Goal: Task Accomplishment & Management: Complete application form

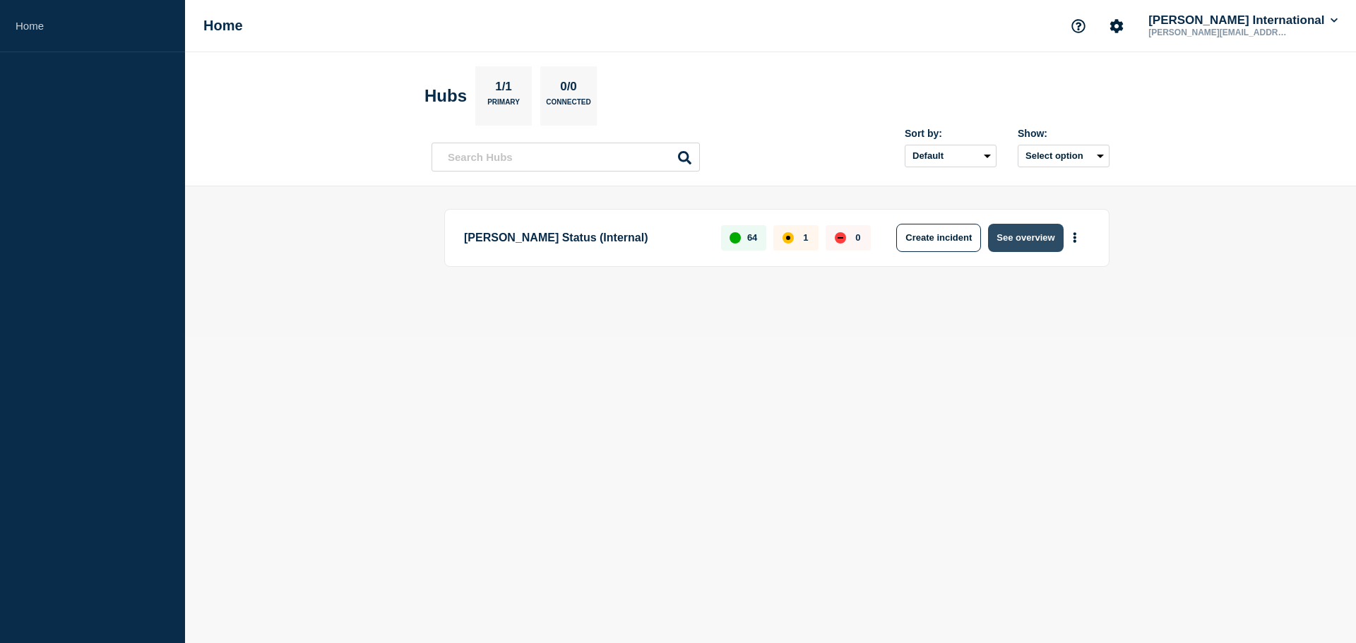
click at [1018, 237] on button "See overview" at bounding box center [1025, 238] width 75 height 28
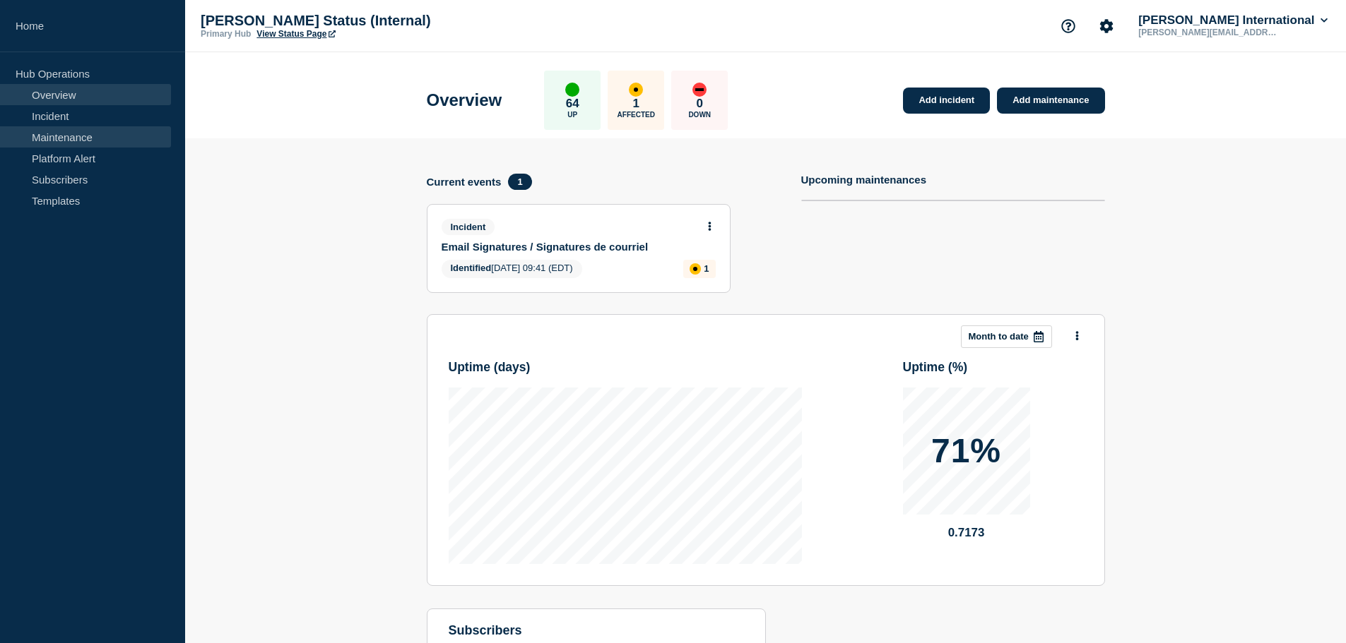
click at [70, 140] on link "Maintenance" at bounding box center [85, 136] width 171 height 21
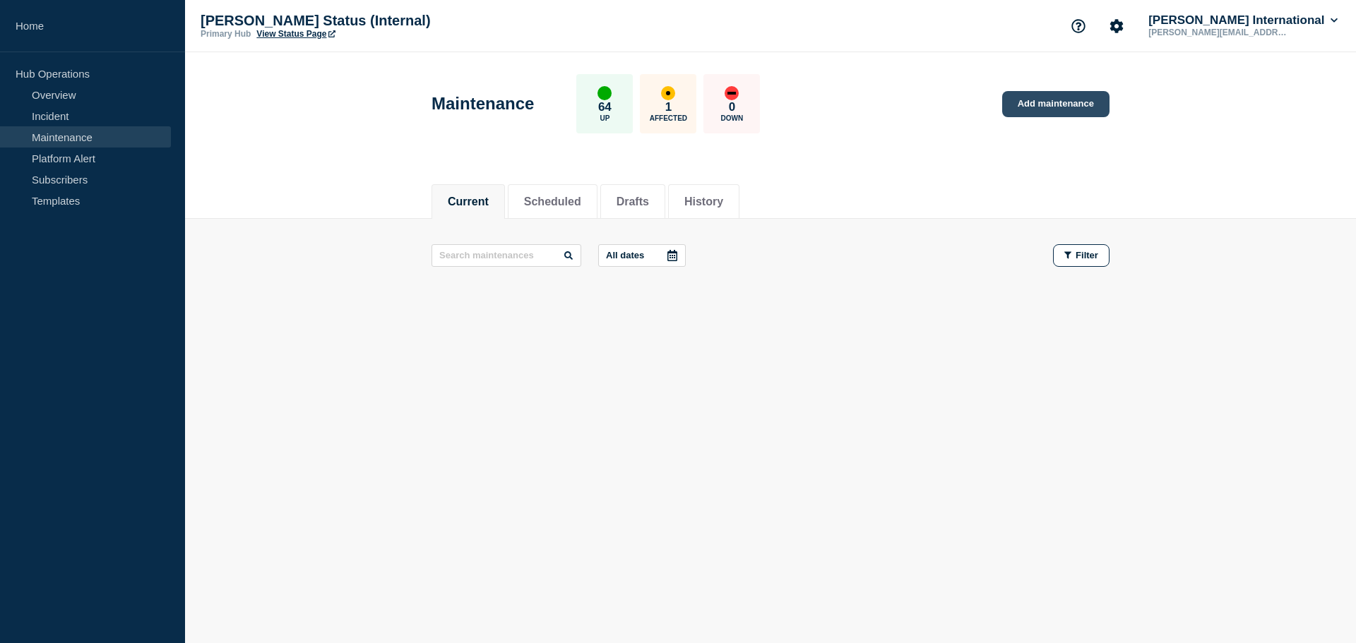
click at [1033, 103] on link "Add maintenance" at bounding box center [1055, 104] width 107 height 26
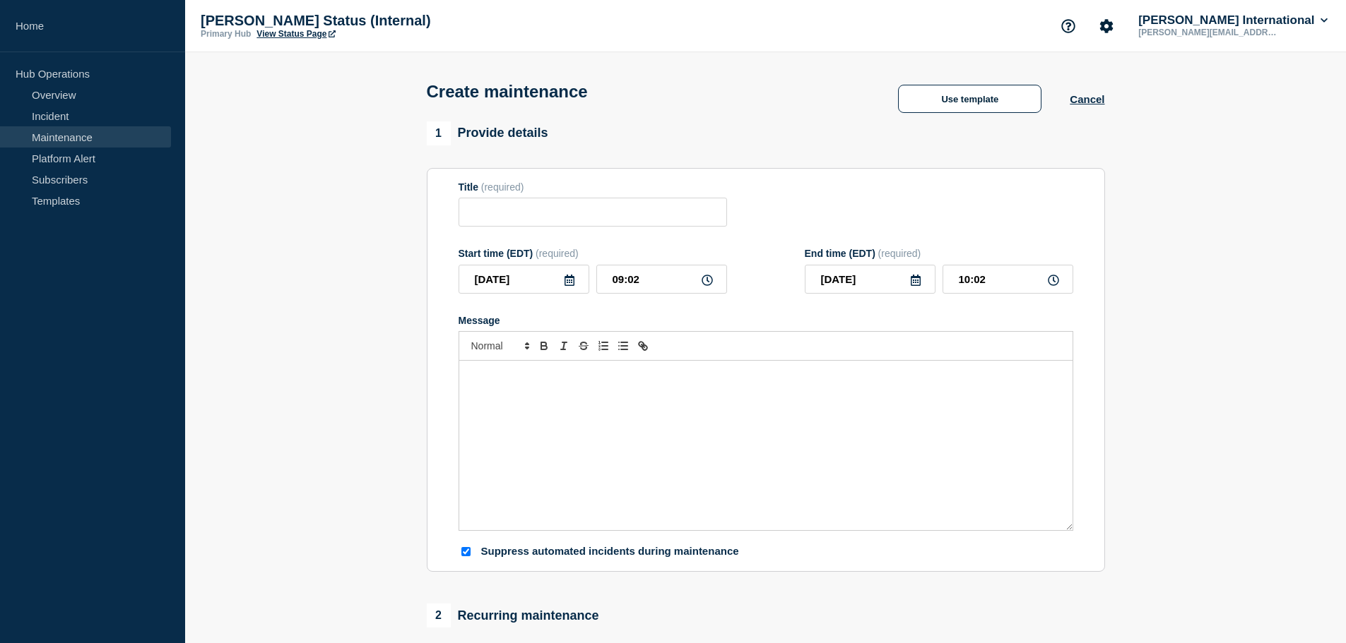
checkbox input "true"
click at [498, 206] on input "Title" at bounding box center [592, 212] width 268 height 29
type input "Canada" CBSA Scheduled IID Maintenance"
click at [583, 392] on div "Message" at bounding box center [765, 446] width 613 height 170
click at [554, 427] on div "Message from CBSA:" at bounding box center [765, 446] width 613 height 170
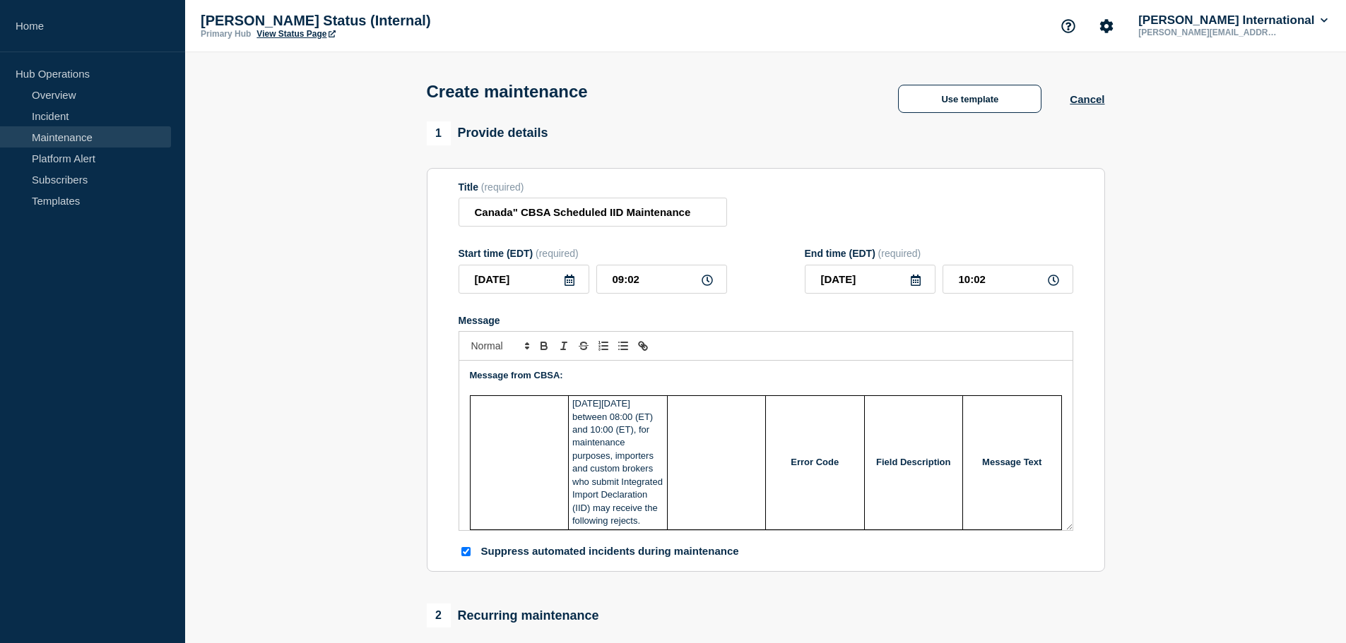
click at [631, 396] on p "Message" at bounding box center [766, 389] width 592 height 13
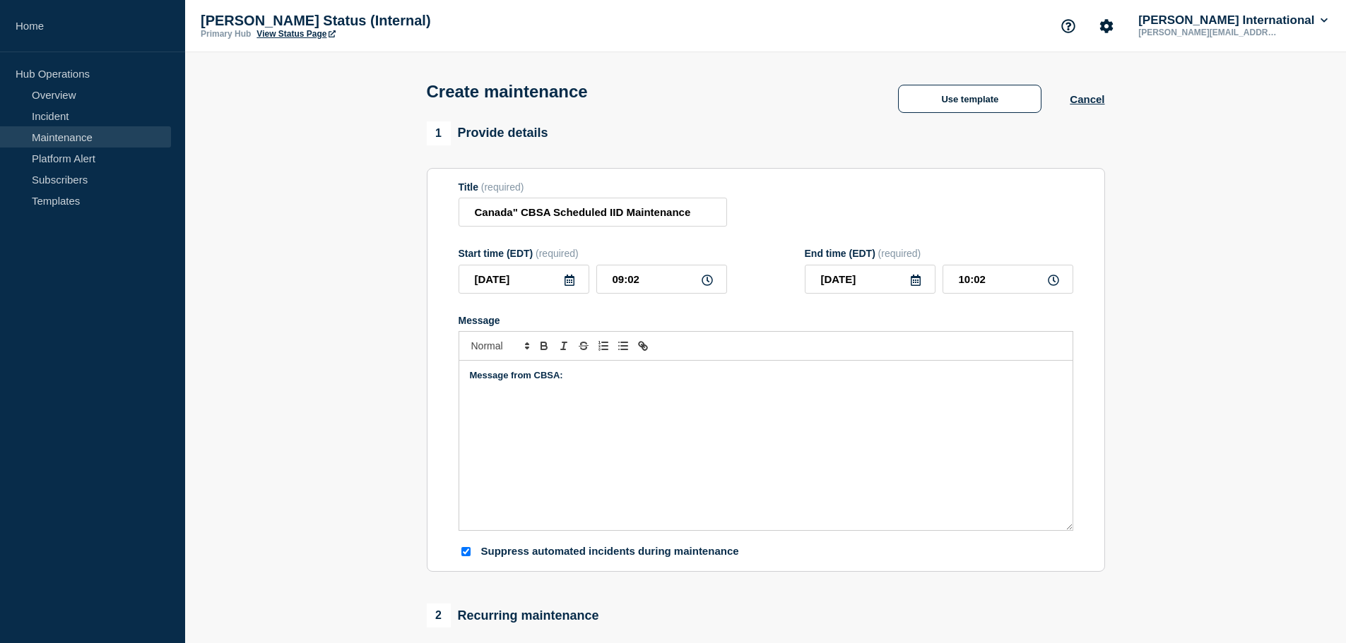
click at [511, 415] on div "Message from CBSA:" at bounding box center [765, 446] width 613 height 170
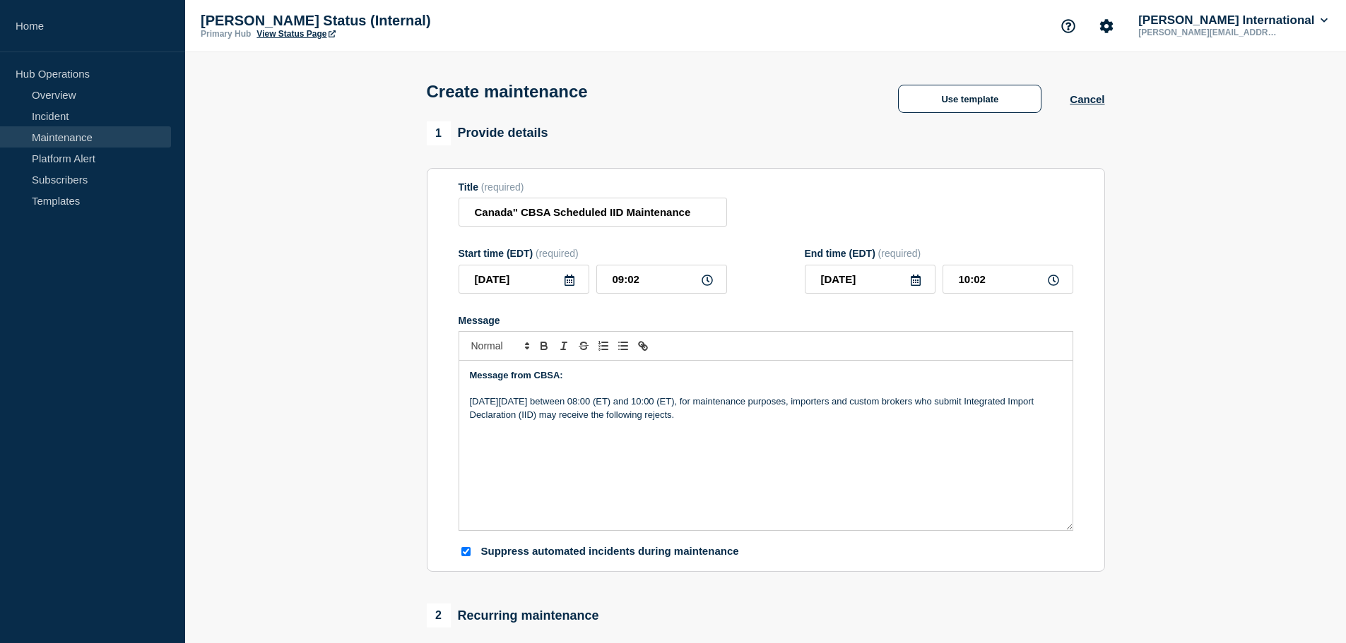
click at [519, 467] on div "Message from CBSA: [DATE][DATE] between 08:00 (ET) and 10:00 (ET), for maintena…" at bounding box center [765, 446] width 613 height 170
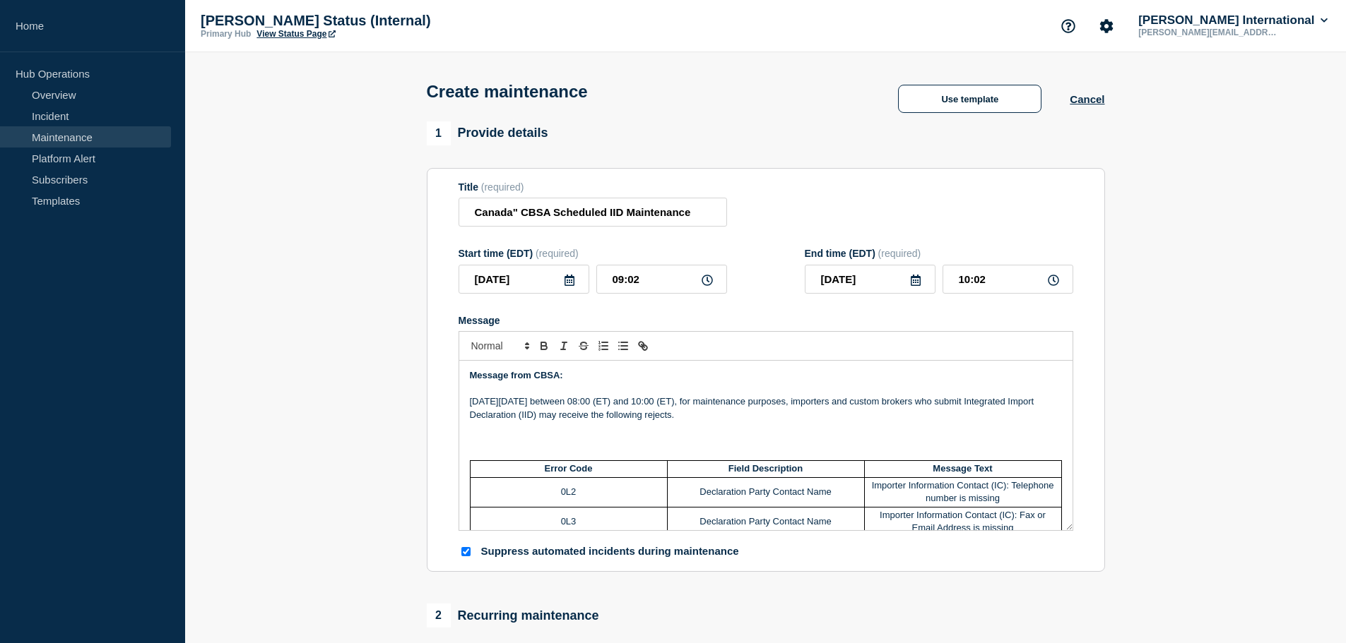
click at [673, 439] on p "Message" at bounding box center [766, 440] width 592 height 13
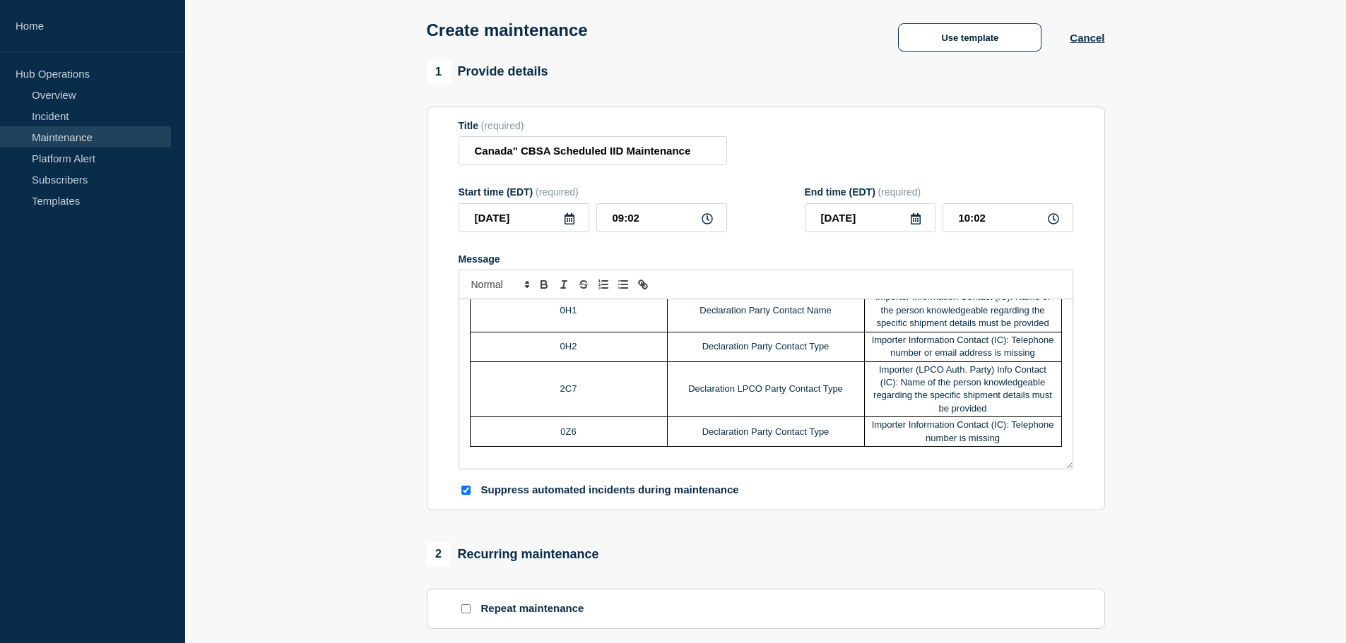
scroll to position [141, 0]
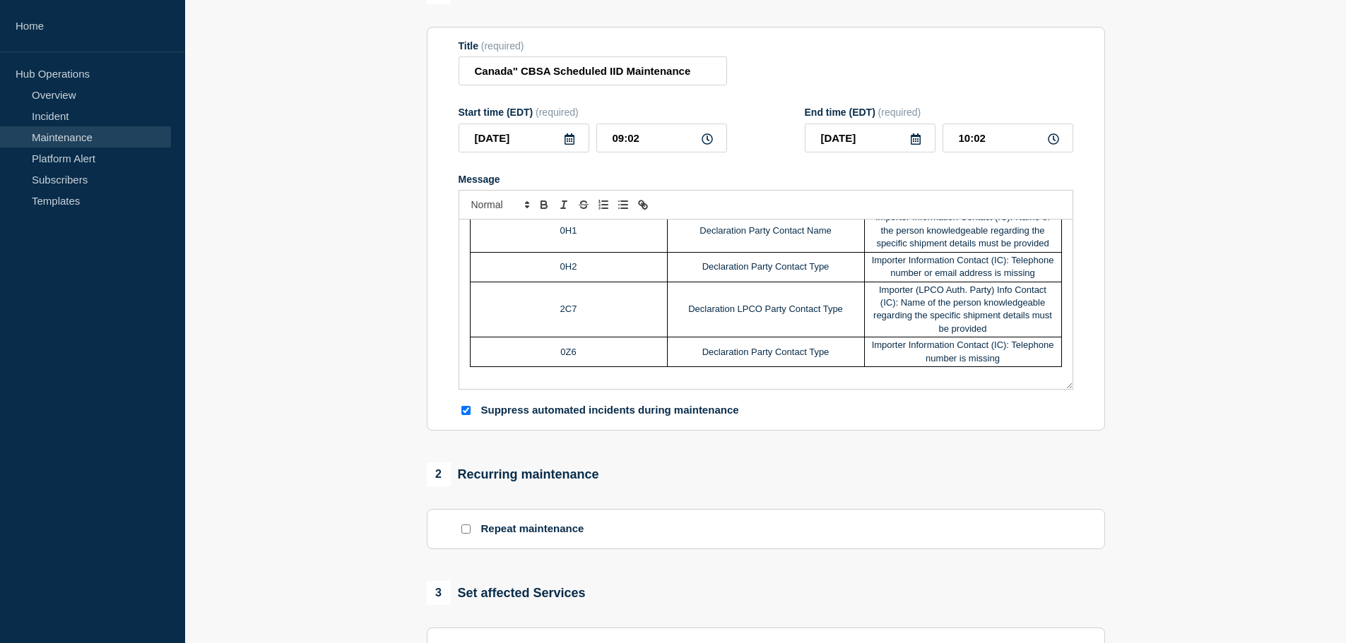
click at [1054, 372] on div "Message from CBSA: [DATE][DATE] between 08:00 (ET) and 10:00 (ET), for maintena…" at bounding box center [765, 305] width 613 height 170
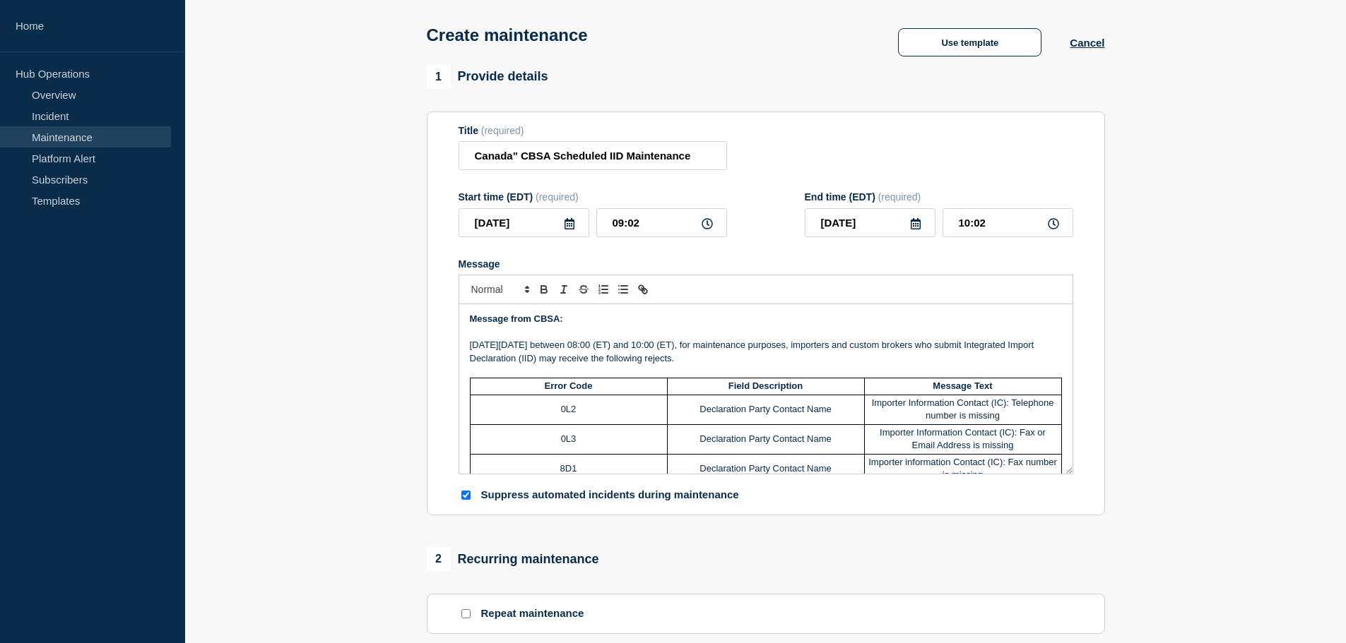
scroll to position [0, 0]
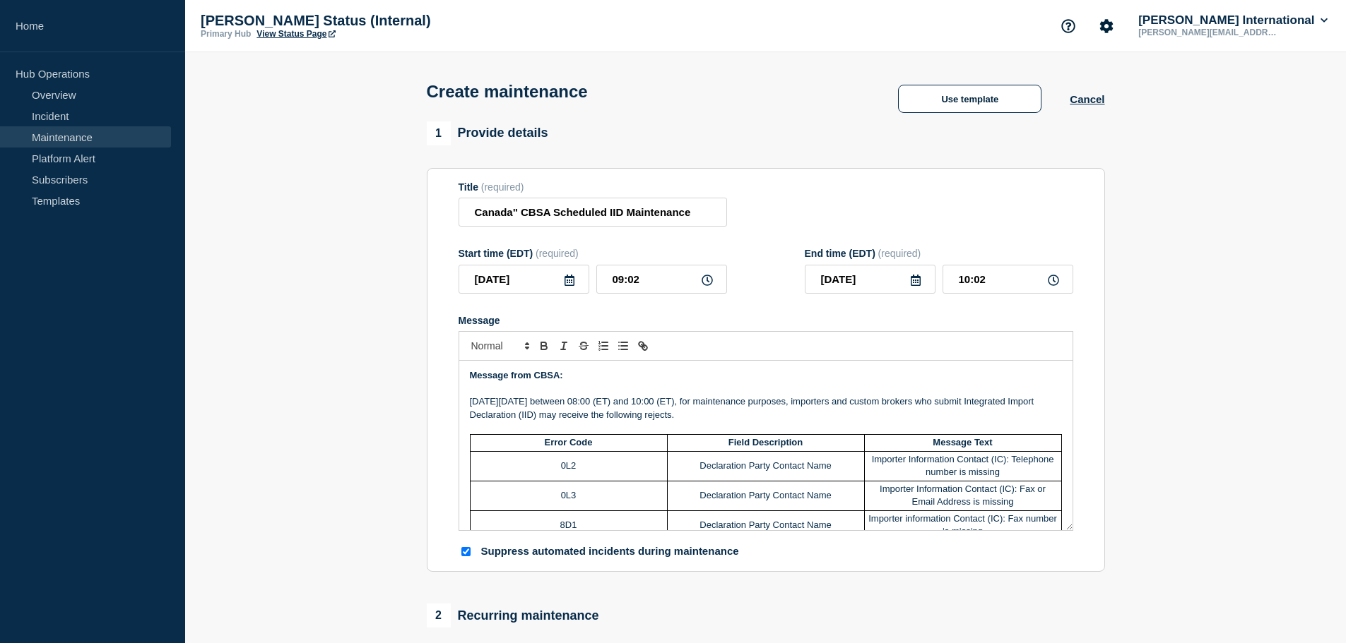
click at [801, 417] on p "[DATE][DATE] between 08:00 (ET) and 10:00 (ET), for maintenance purposes, impor…" at bounding box center [766, 409] width 592 height 26
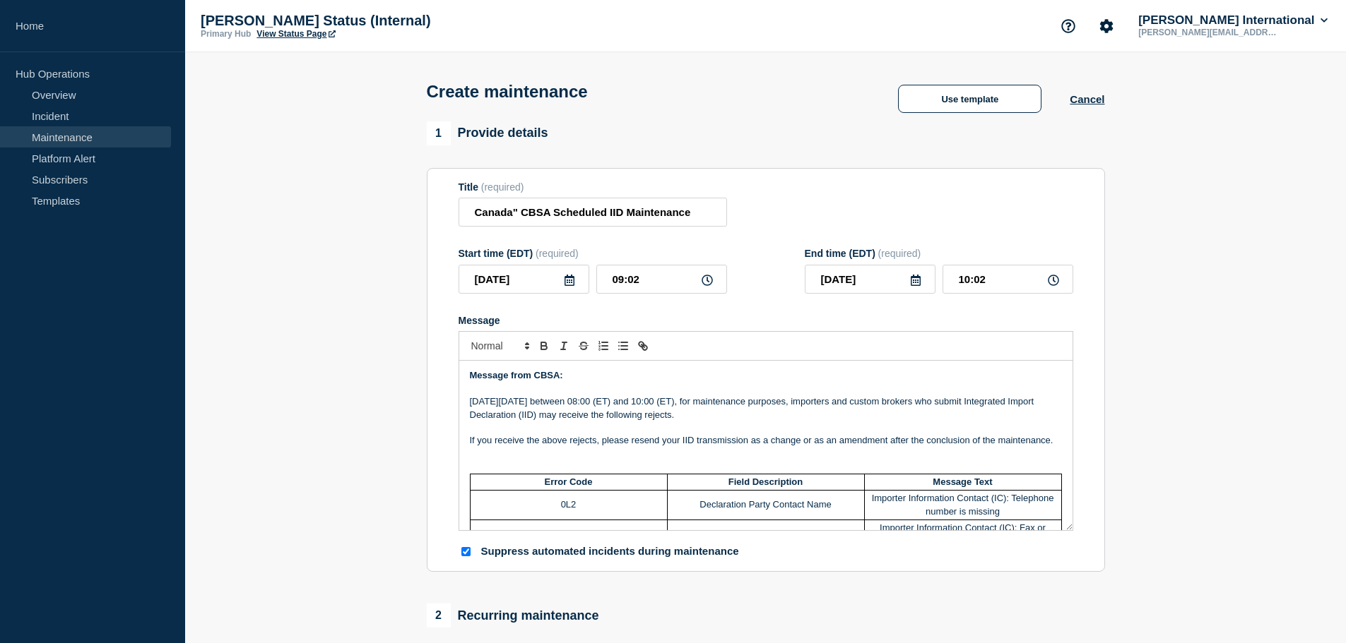
click at [557, 444] on p "If you receive the above rejects, please resend your IID transmission as a chan…" at bounding box center [766, 440] width 592 height 13
drag, startPoint x: 577, startPoint y: 461, endPoint x: 455, endPoint y: 447, distance: 122.9
click at [455, 447] on section "Title (required) Canada" CBSA Scheduled IID Maintenance Start time (EDT) (requi…" at bounding box center [766, 370] width 678 height 405
click at [546, 352] on icon "Toggle bold text" at bounding box center [544, 346] width 13 height 13
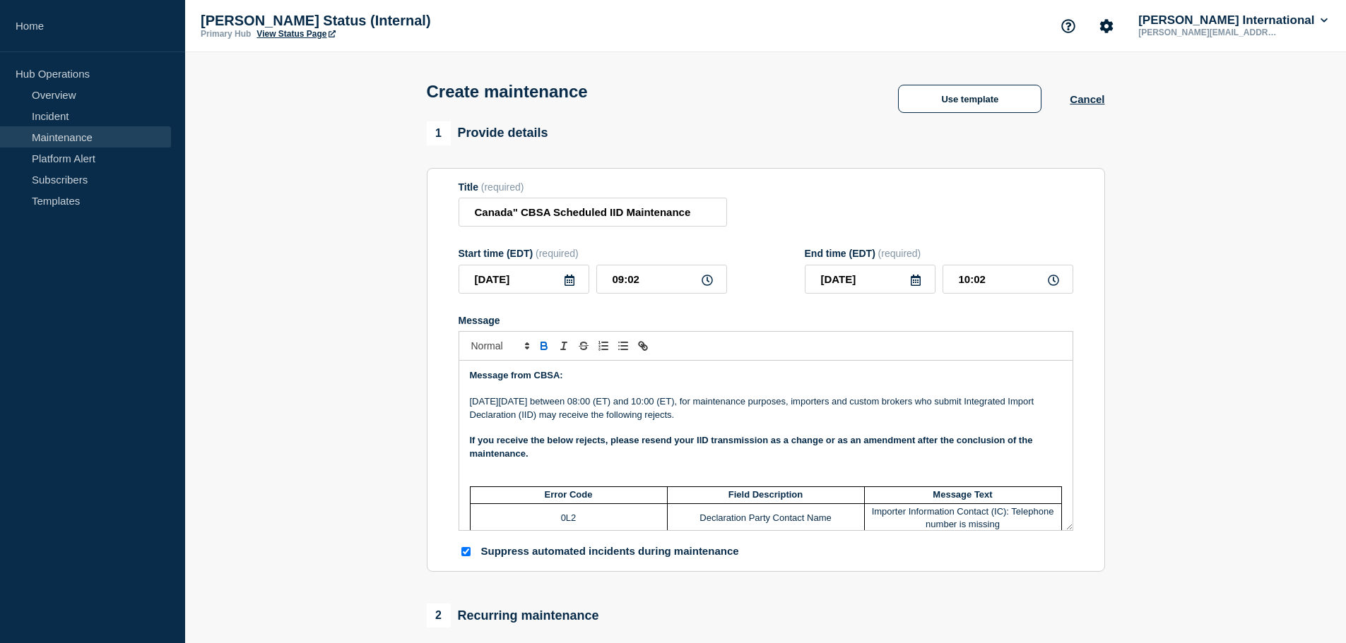
click at [607, 447] on strong "If you receive the below rejects, please resend your IID transmission as a chan…" at bounding box center [752, 446] width 565 height 23
click at [535, 487] on p "Message" at bounding box center [766, 480] width 592 height 13
click at [506, 470] on p "Message" at bounding box center [766, 467] width 592 height 13
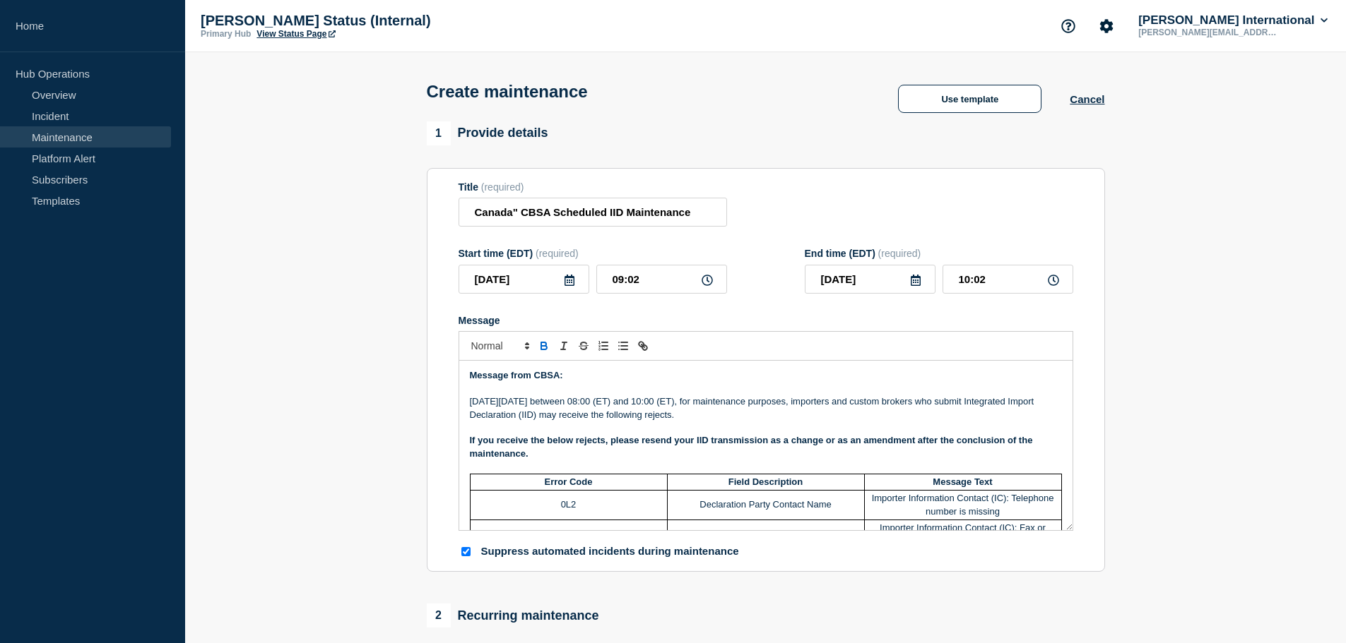
click at [655, 415] on p "[DATE][DATE] between 08:00 (ET) and 10:00 (ET), for maintenance purposes, impor…" at bounding box center [766, 409] width 592 height 26
click at [837, 427] on p "Message" at bounding box center [766, 428] width 592 height 13
click at [774, 417] on p "[DATE][DATE] between 08:00 (ET) and 10:00 (ET), for maintenance purposes, impor…" at bounding box center [766, 409] width 592 height 26
drag, startPoint x: 677, startPoint y: 290, endPoint x: 555, endPoint y: 292, distance: 122.2
click at [555, 292] on div "[DATE] 09:02" at bounding box center [592, 279] width 268 height 29
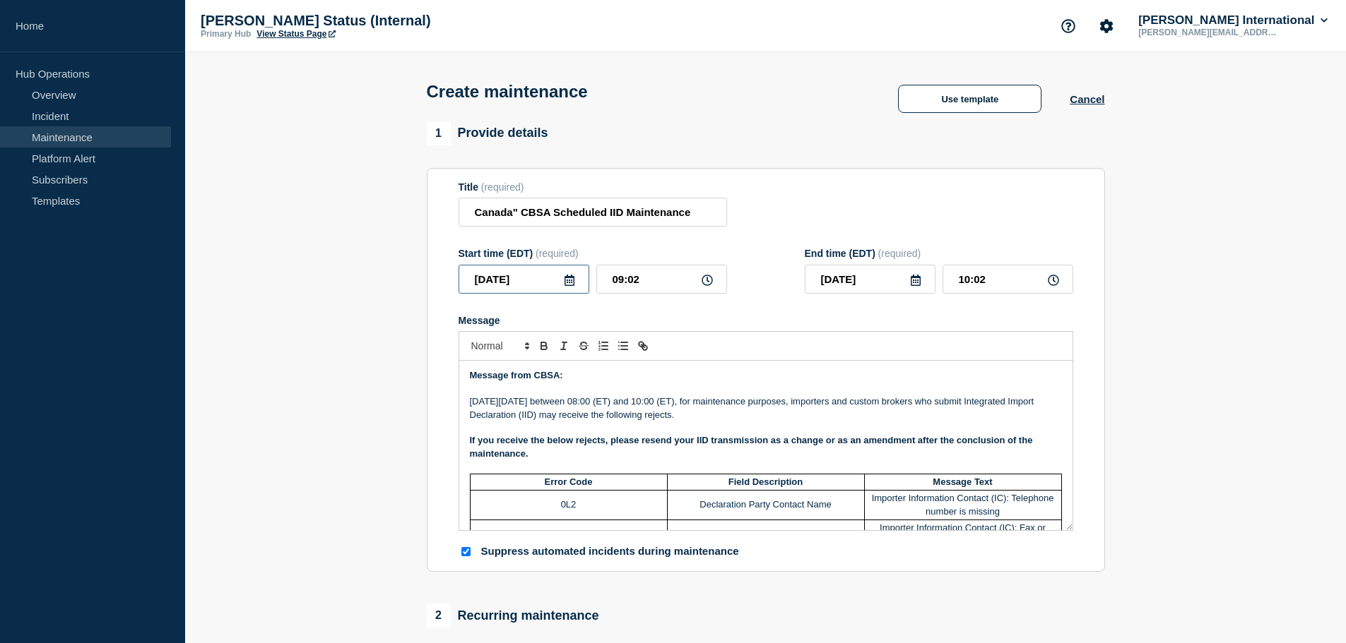
click at [559, 285] on input "[DATE]" at bounding box center [523, 279] width 131 height 29
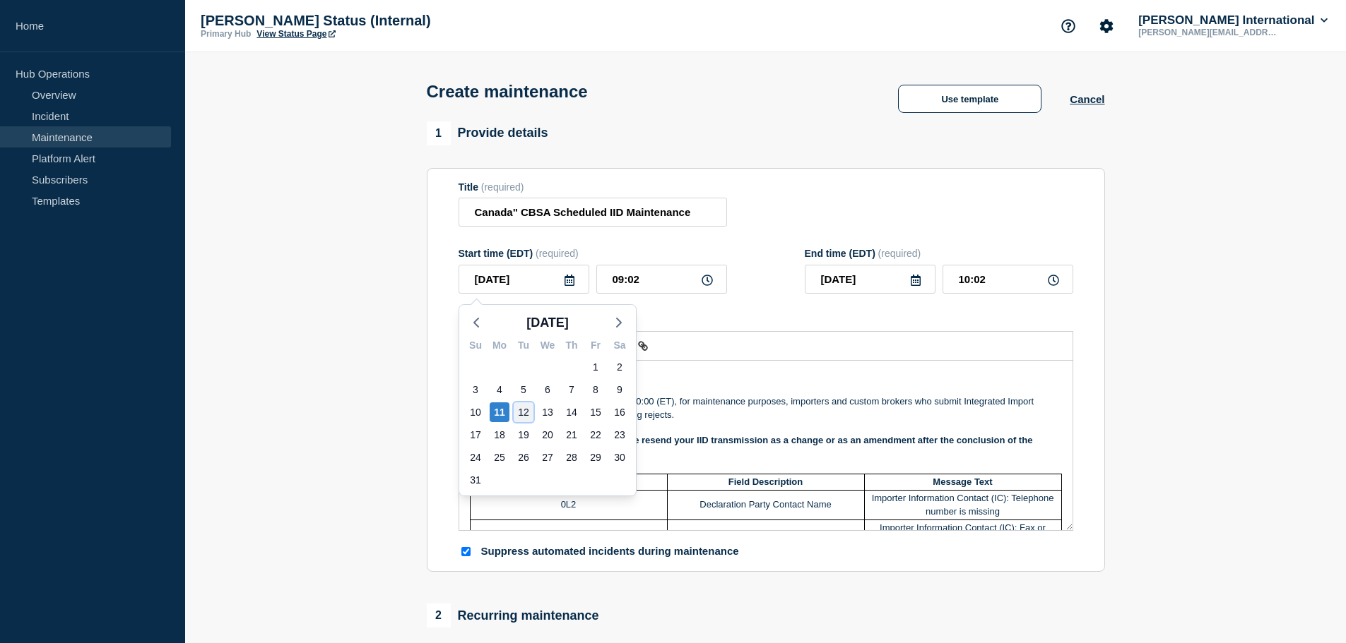
click at [522, 406] on div "12" at bounding box center [524, 413] width 20 height 20
type input "[DATE]"
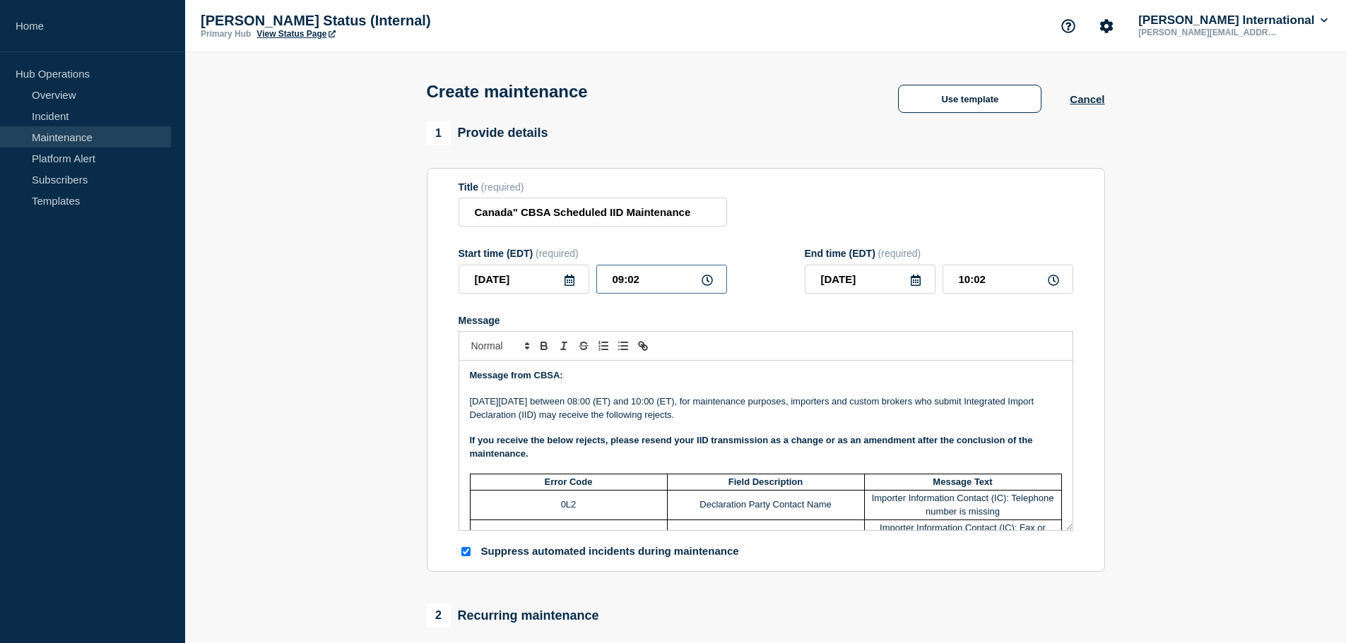
drag, startPoint x: 662, startPoint y: 287, endPoint x: 564, endPoint y: 285, distance: 98.2
click at [564, 285] on div "[DATE] 09:02" at bounding box center [592, 279] width 268 height 29
type input "08:00"
drag, startPoint x: 891, startPoint y: 287, endPoint x: 824, endPoint y: 263, distance: 70.4
click at [835, 285] on div "[DATE] 09:00" at bounding box center [939, 279] width 268 height 29
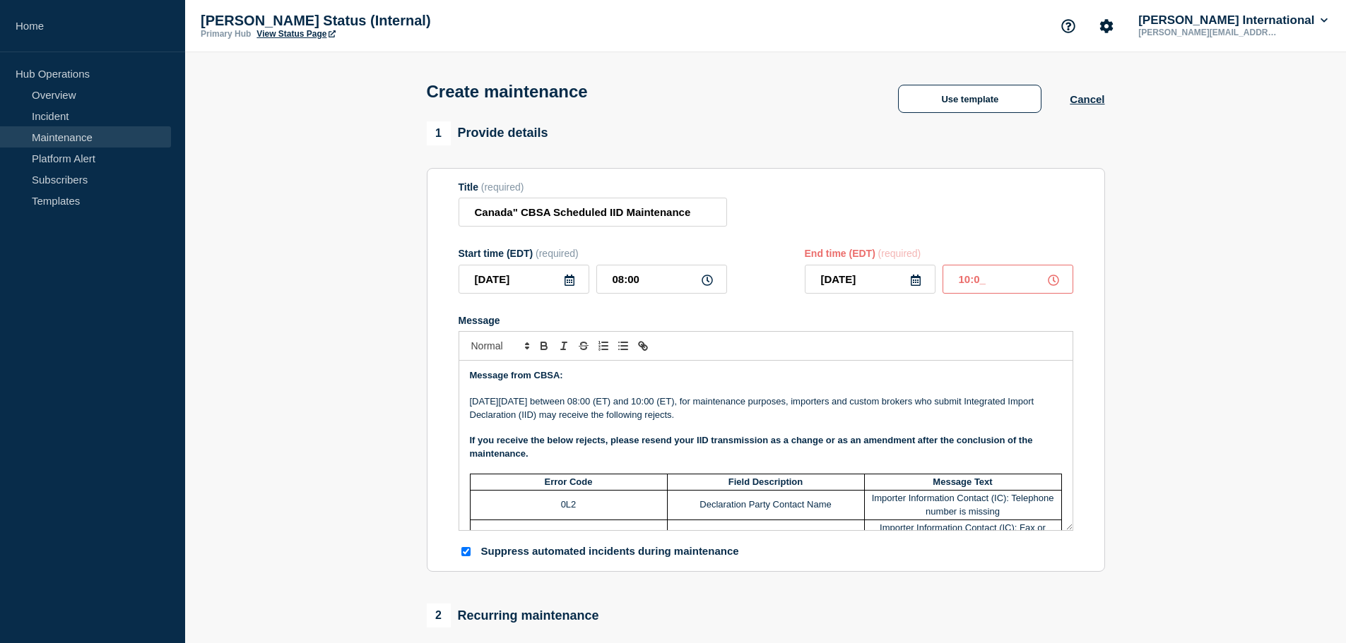
type input "10:00"
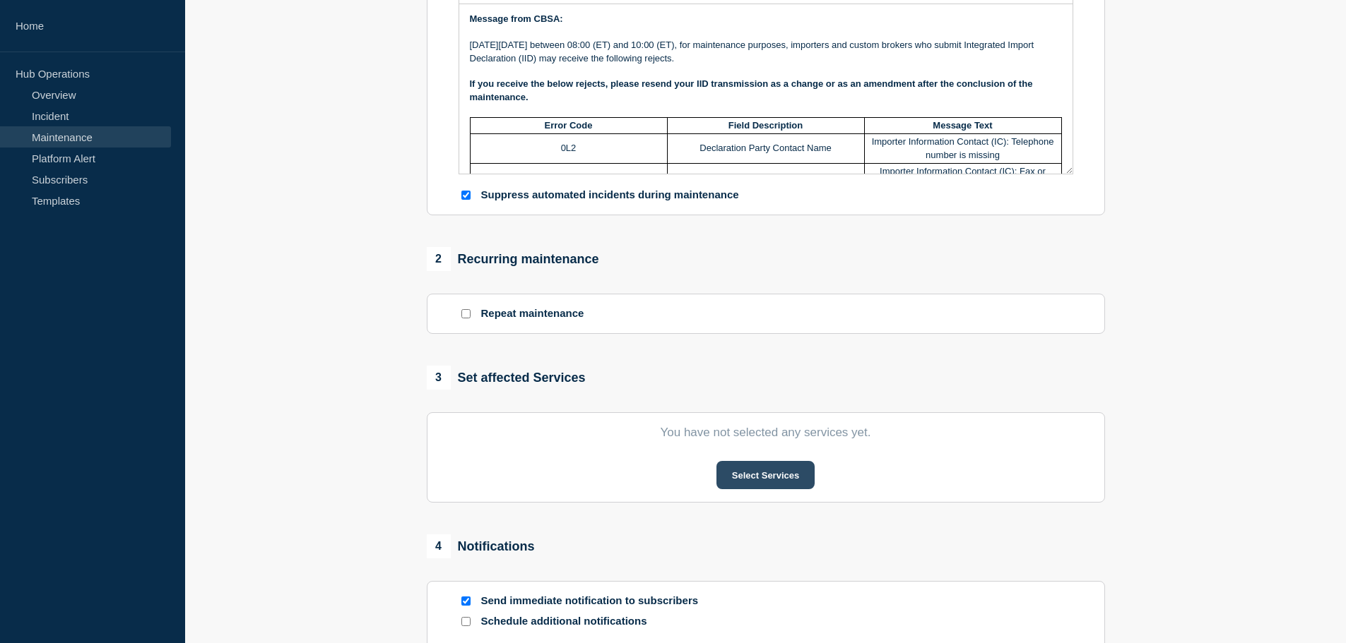
scroll to position [424, 0]
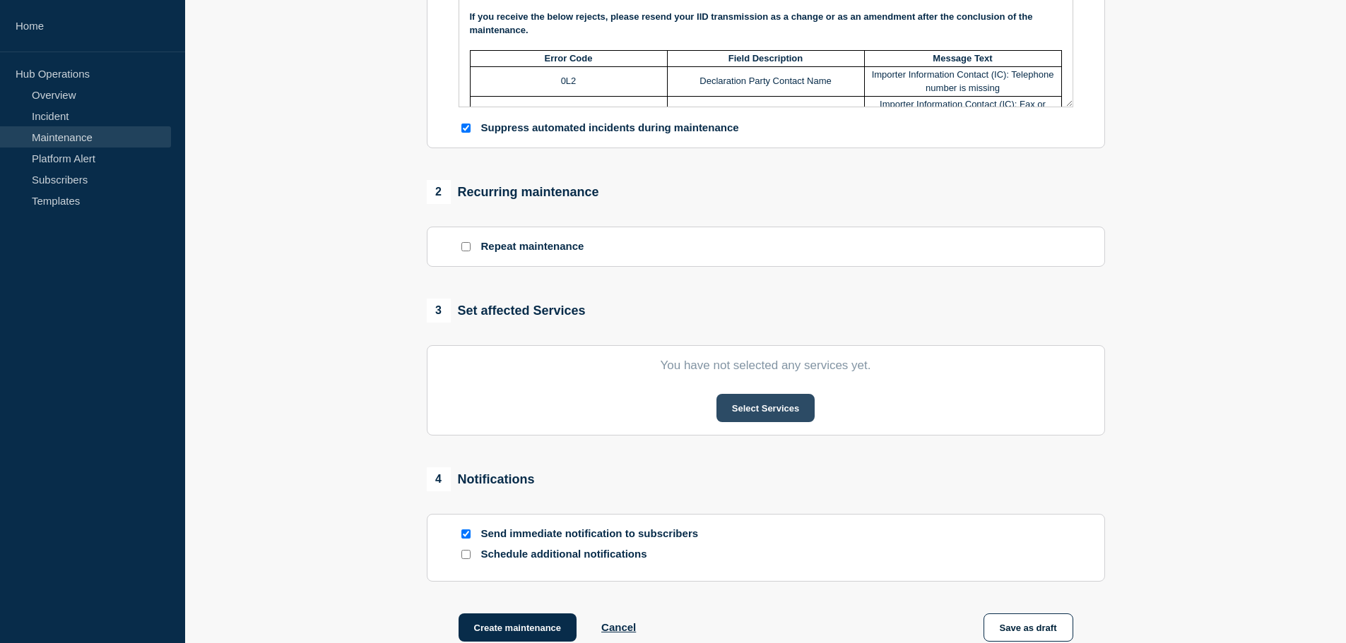
click at [725, 412] on button "Select Services" at bounding box center [765, 408] width 98 height 28
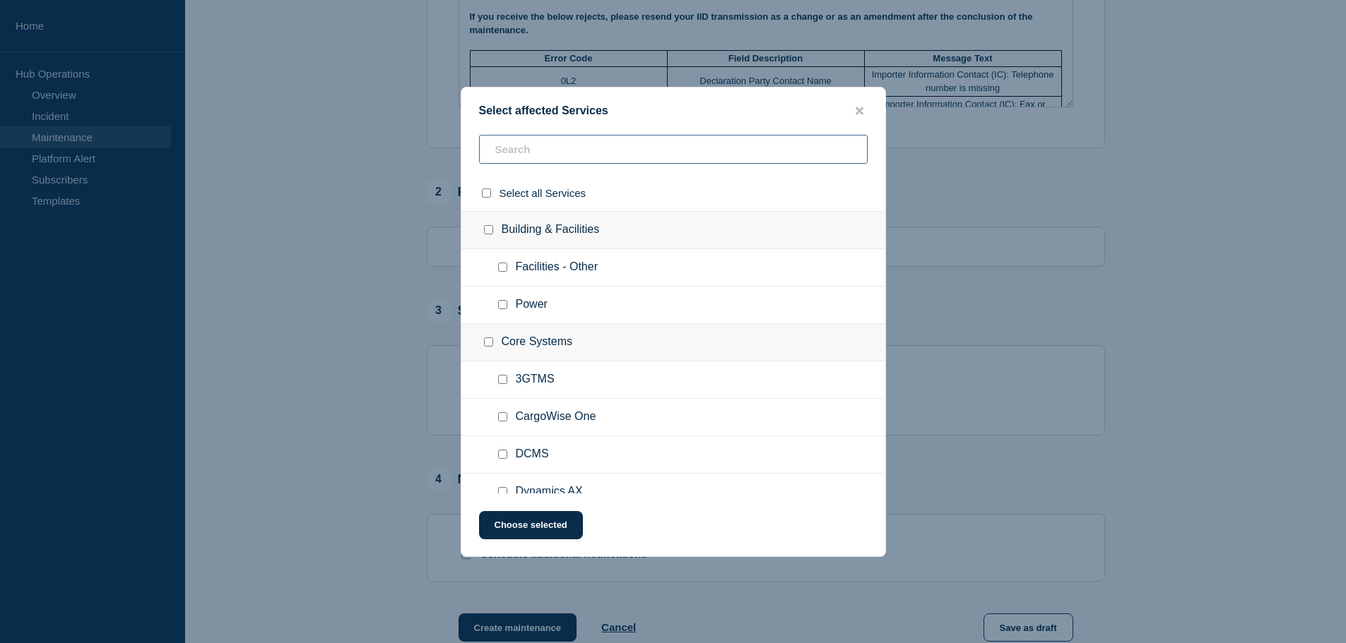
click at [597, 156] on input "text" at bounding box center [673, 149] width 388 height 29
type input "camn"
checkbox input "true"
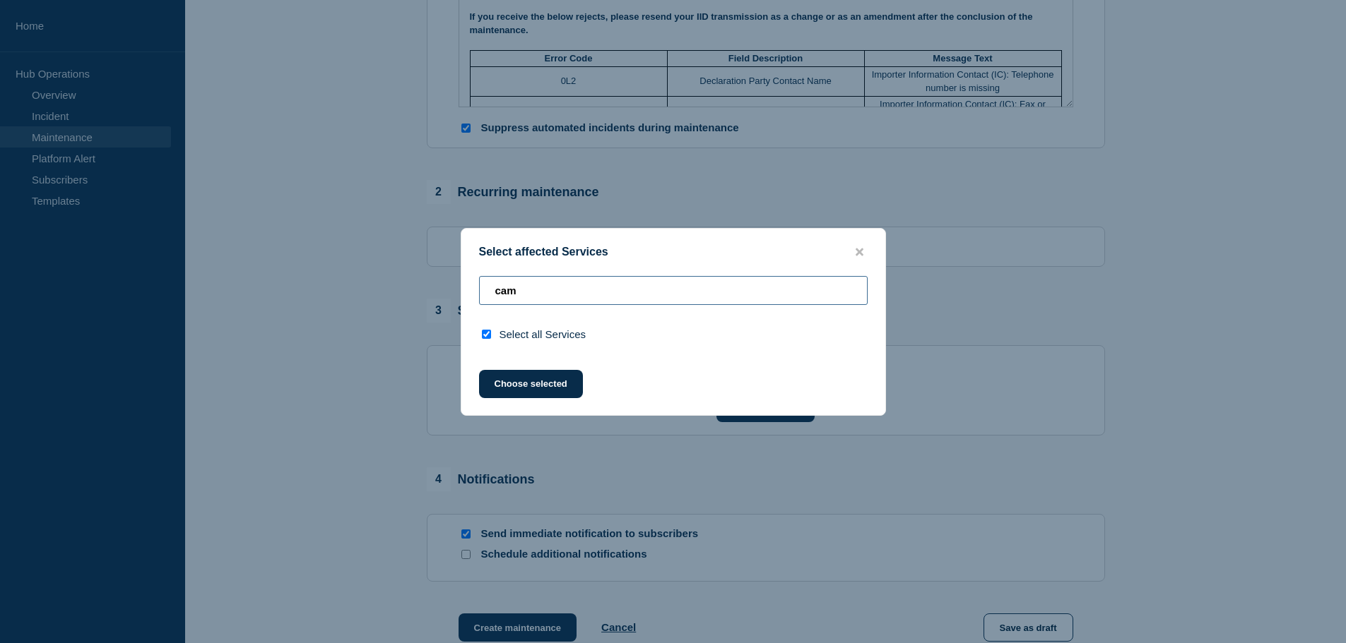
type input "ca"
checkbox input "false"
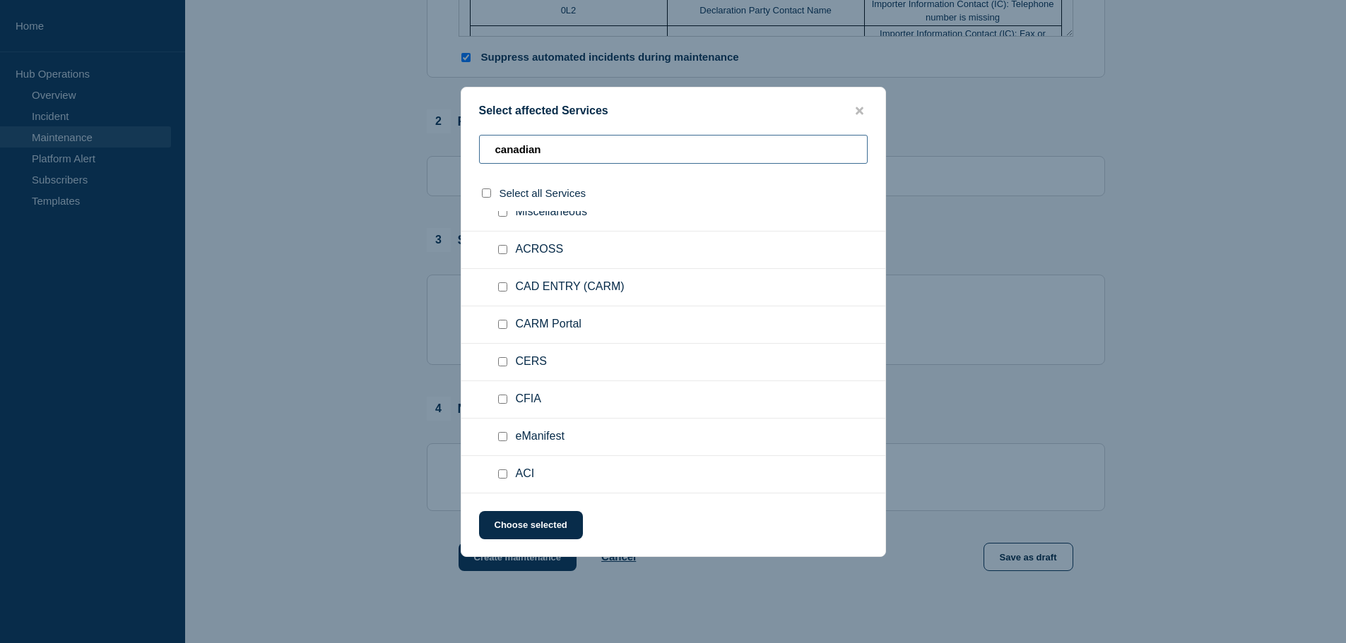
scroll to position [0, 0]
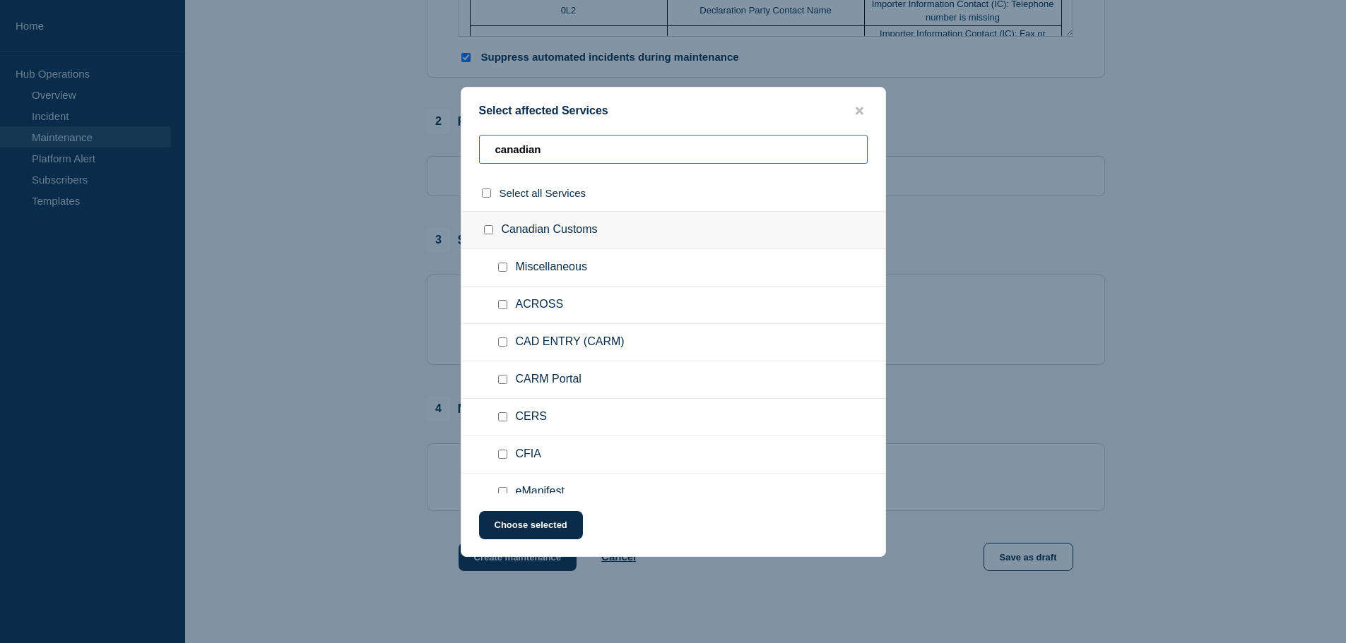
type input "canadian"
click at [501, 269] on input "Miscellaneous checkbox" at bounding box center [502, 267] width 9 height 9
checkbox input "true"
click at [504, 305] on input "ACROSS checkbox" at bounding box center [502, 304] width 9 height 9
checkbox input "true"
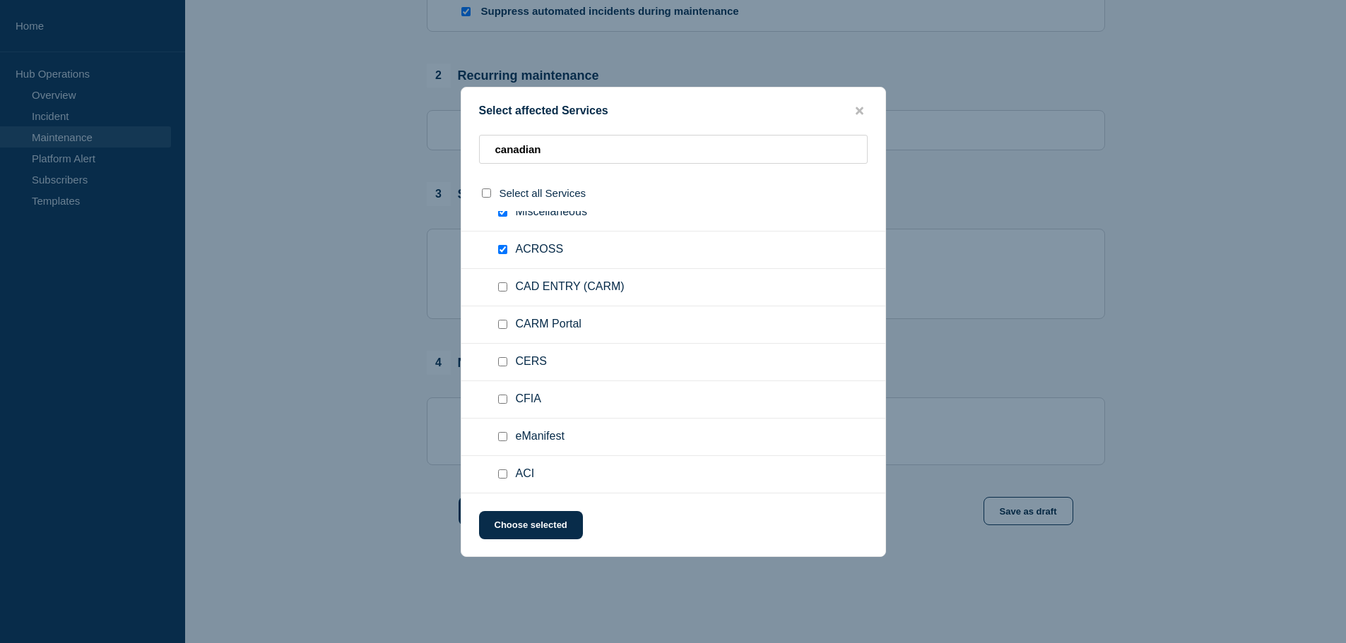
scroll to position [565, 0]
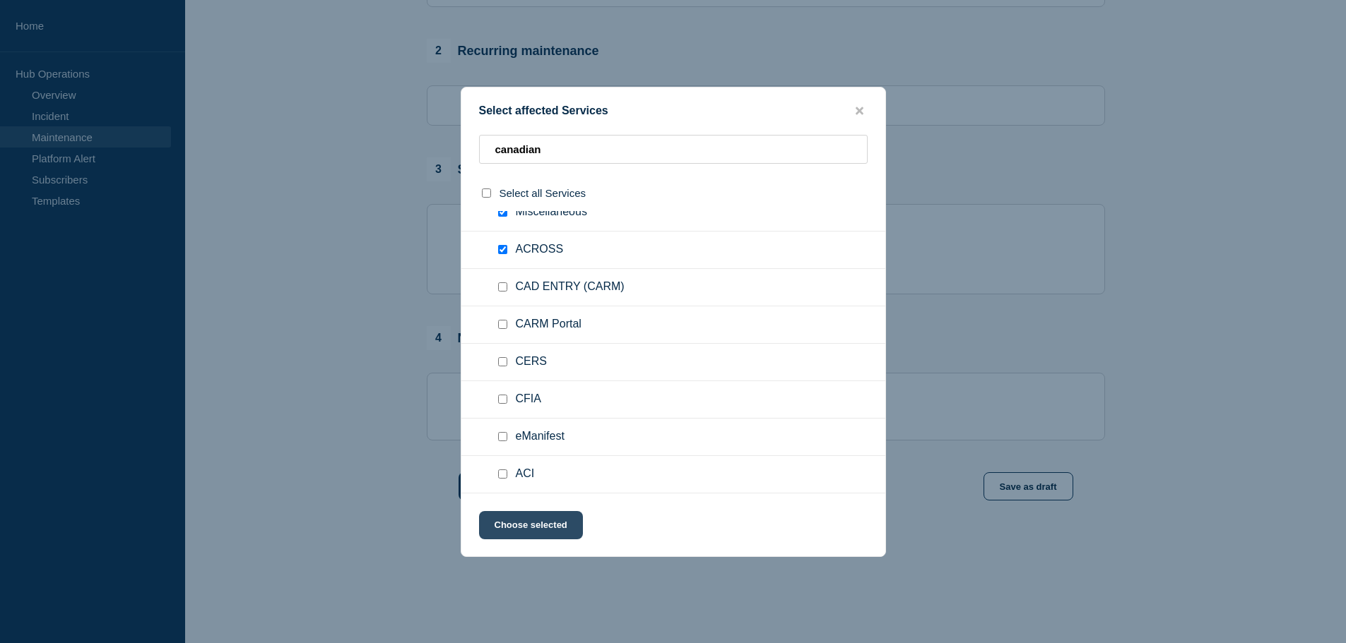
click at [556, 522] on button "Choose selected" at bounding box center [531, 525] width 104 height 28
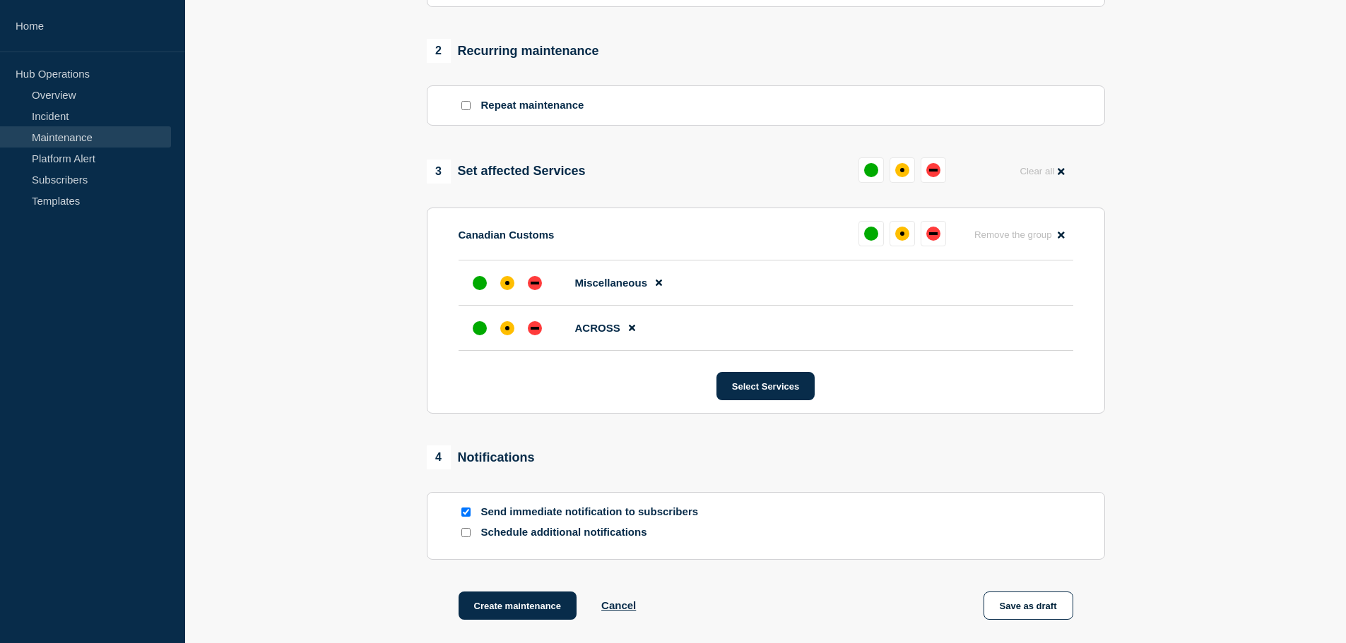
scroll to position [706, 0]
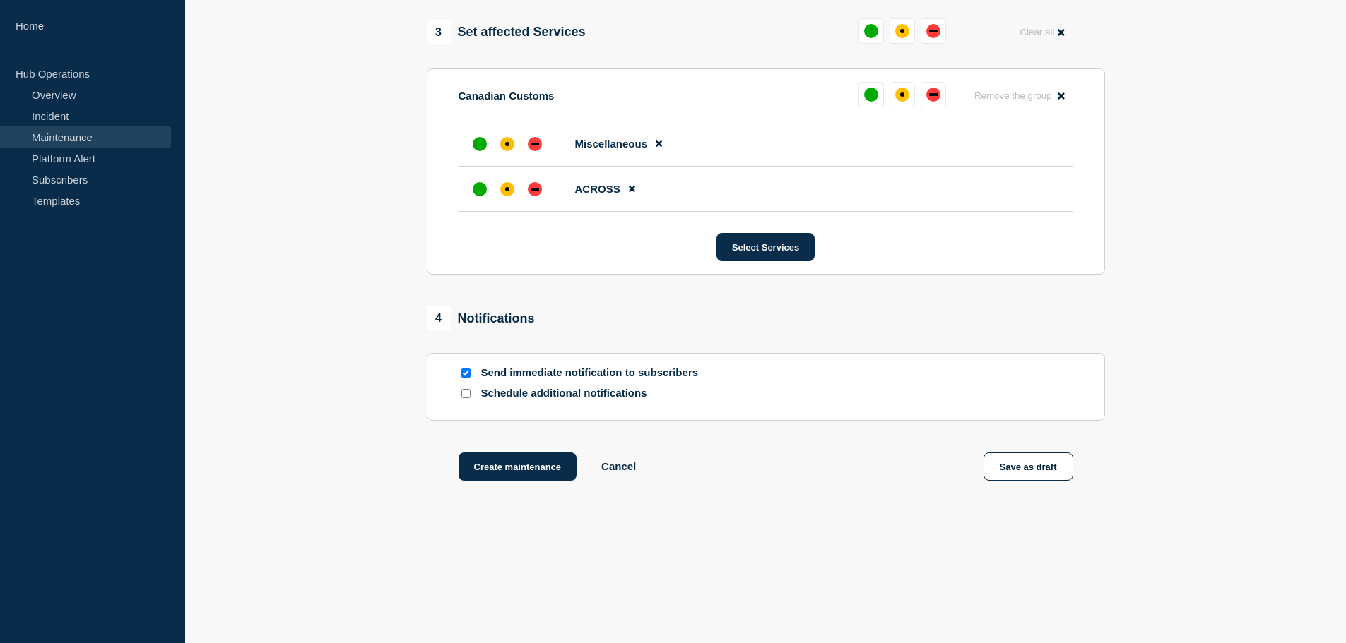
click at [465, 398] on input "Schedule additional notifications" at bounding box center [465, 393] width 9 height 9
checkbox input "true"
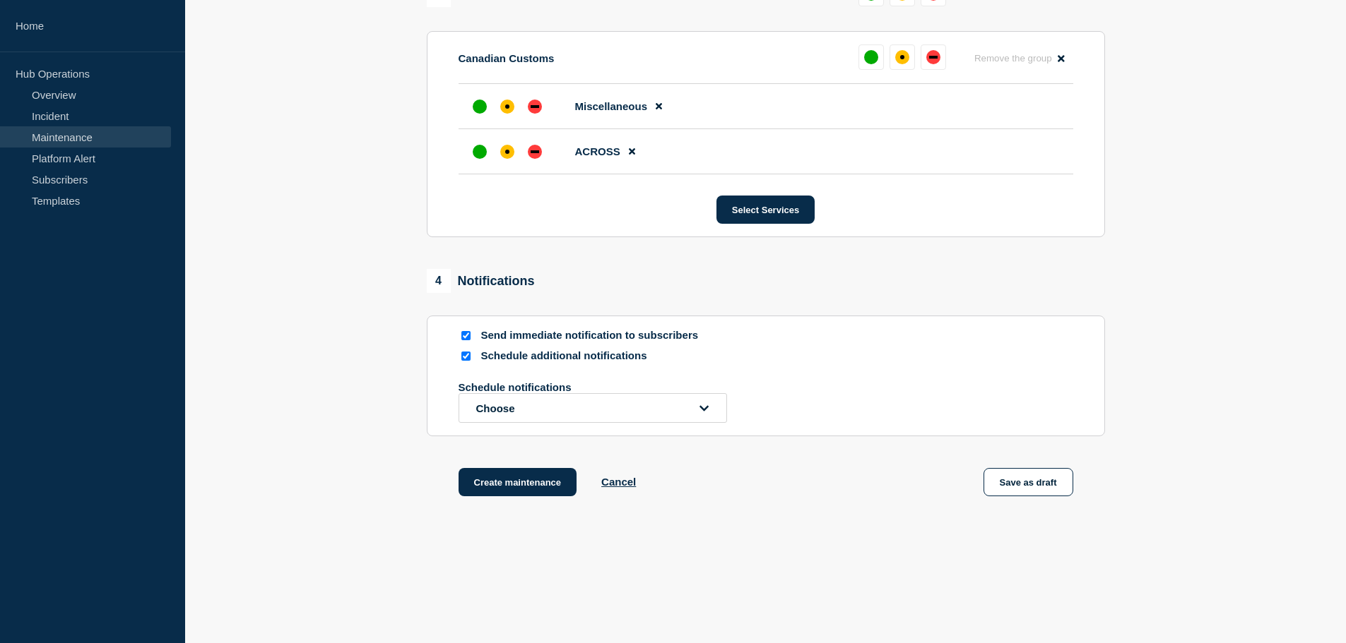
scroll to position [761, 0]
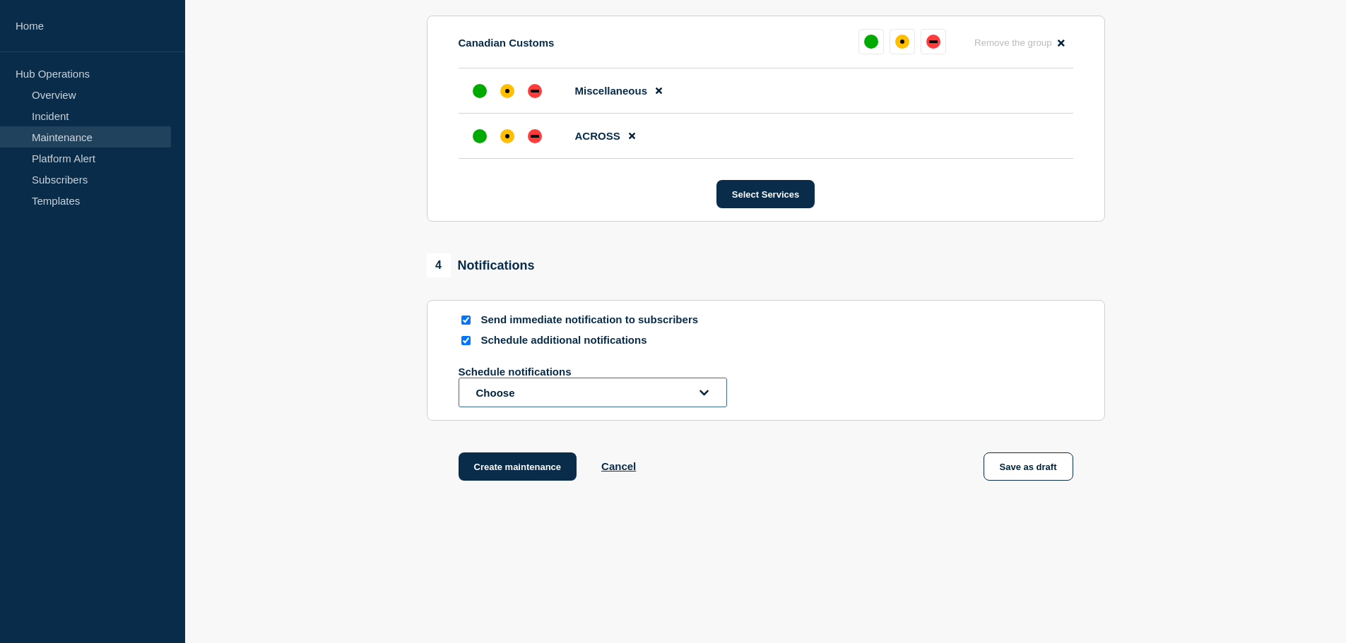
click at [514, 398] on button "Choose" at bounding box center [592, 393] width 268 height 30
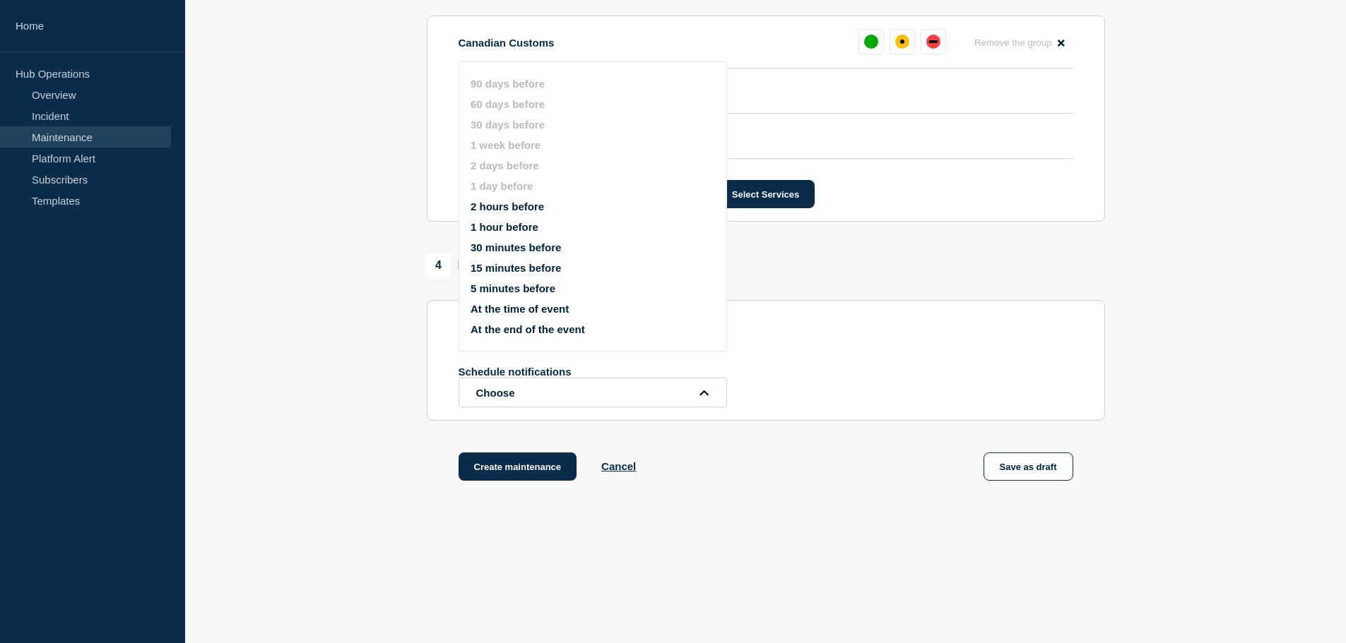
click at [523, 305] on button "At the time of event" at bounding box center [519, 309] width 98 height 12
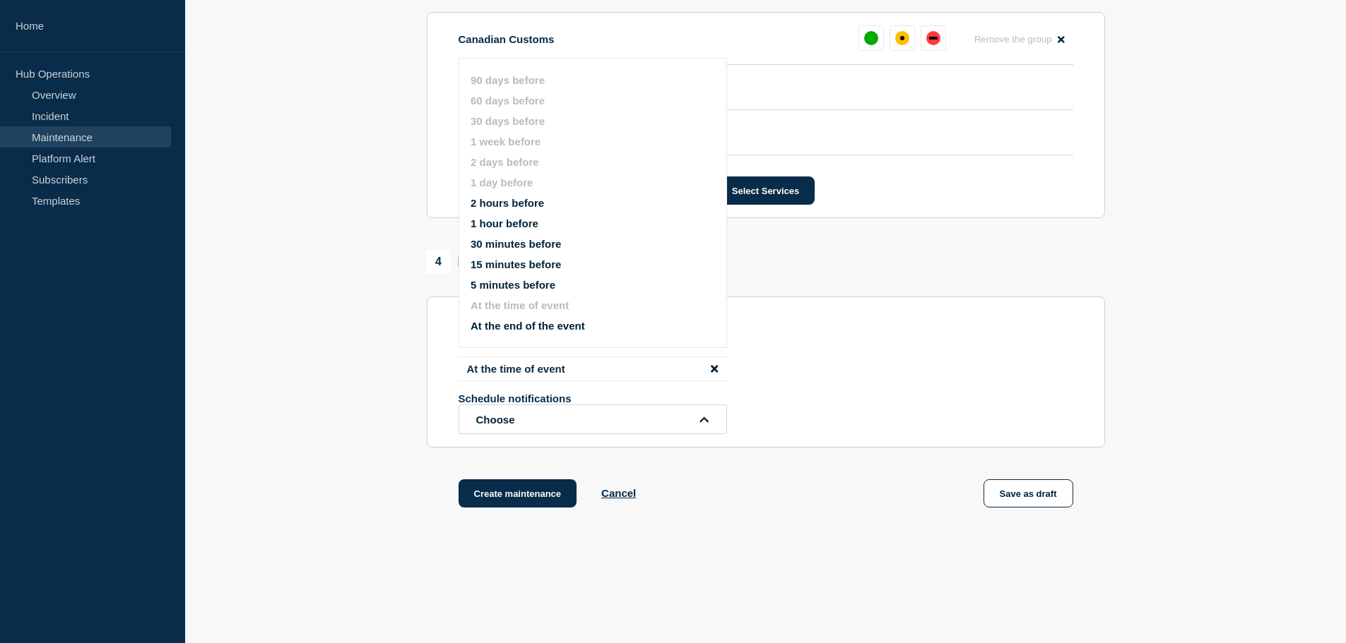
click at [521, 324] on button "At the end of the event" at bounding box center [527, 326] width 114 height 12
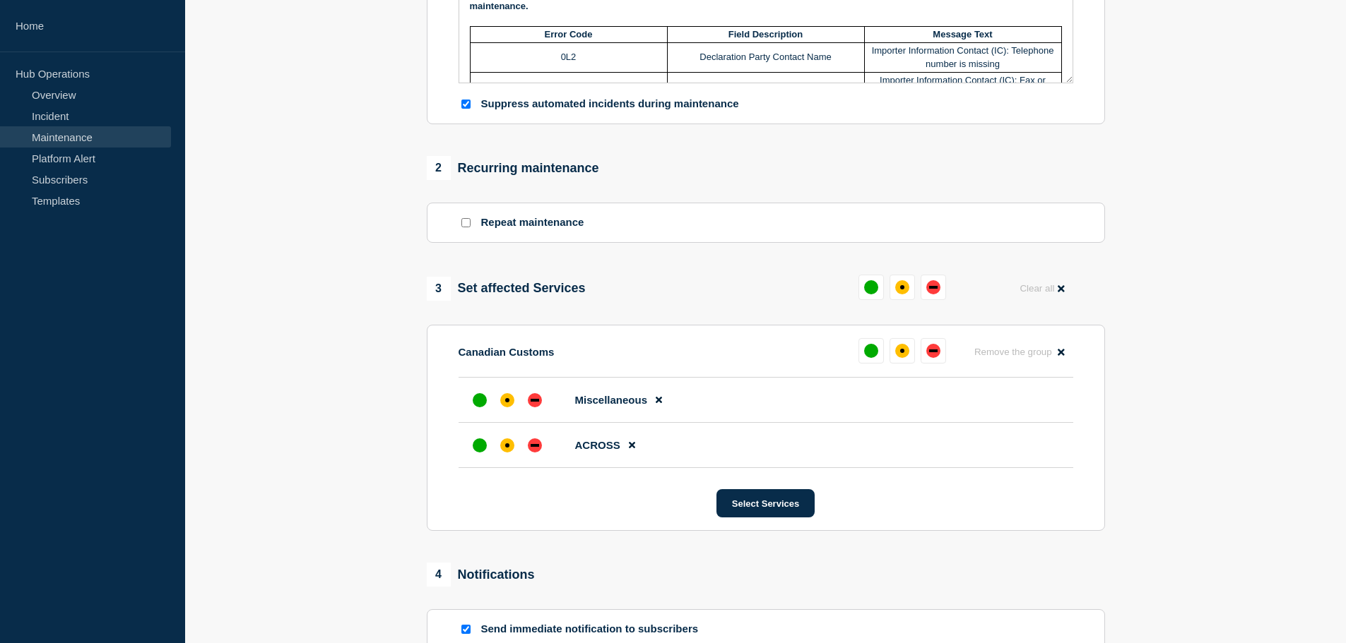
scroll to position [549, 0]
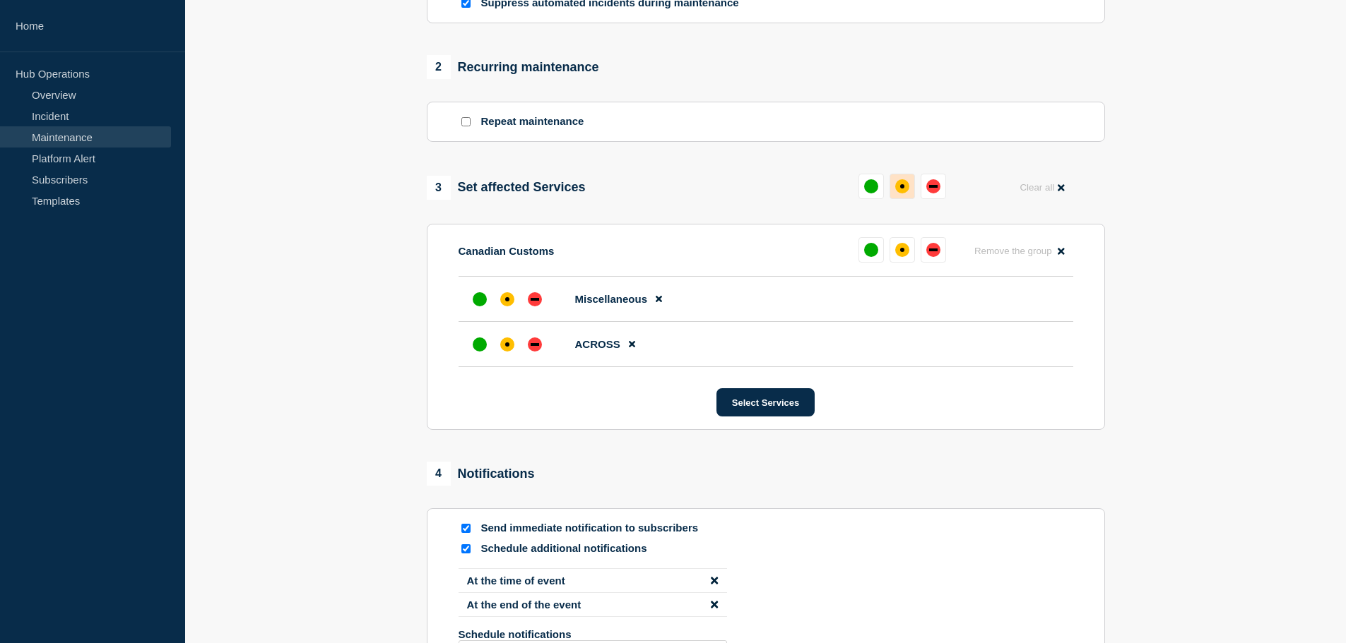
click at [897, 194] on div "affected" at bounding box center [902, 186] width 14 height 14
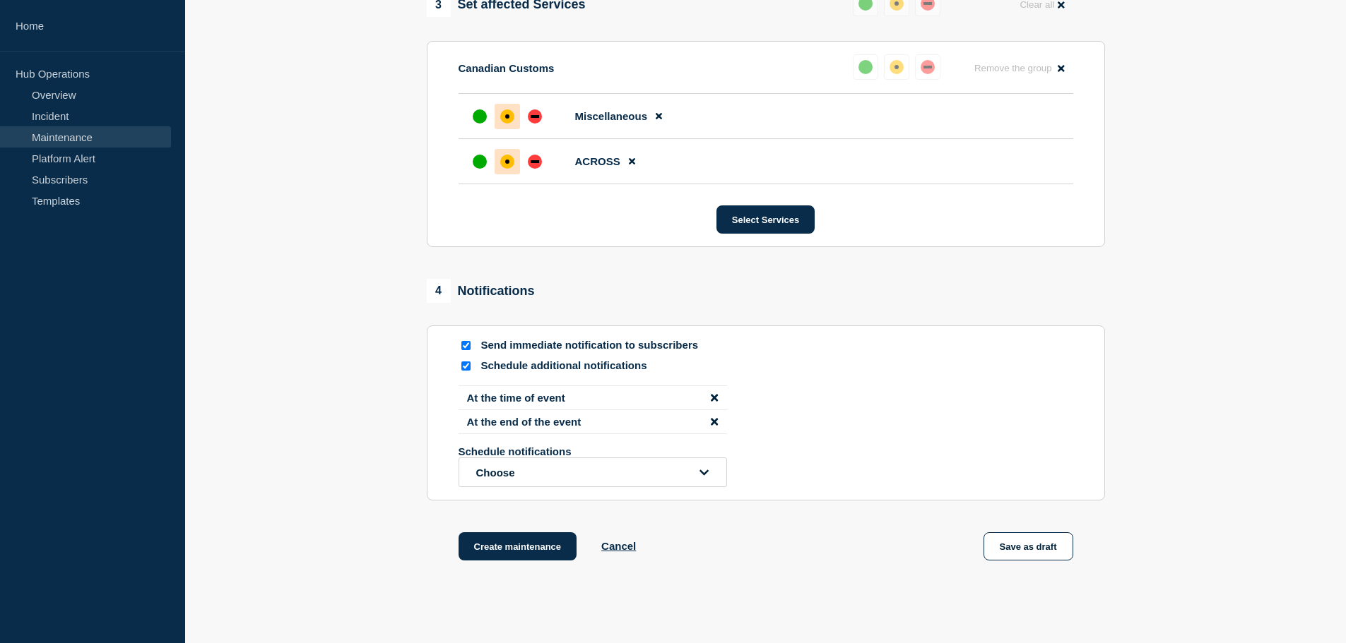
scroll to position [815, 0]
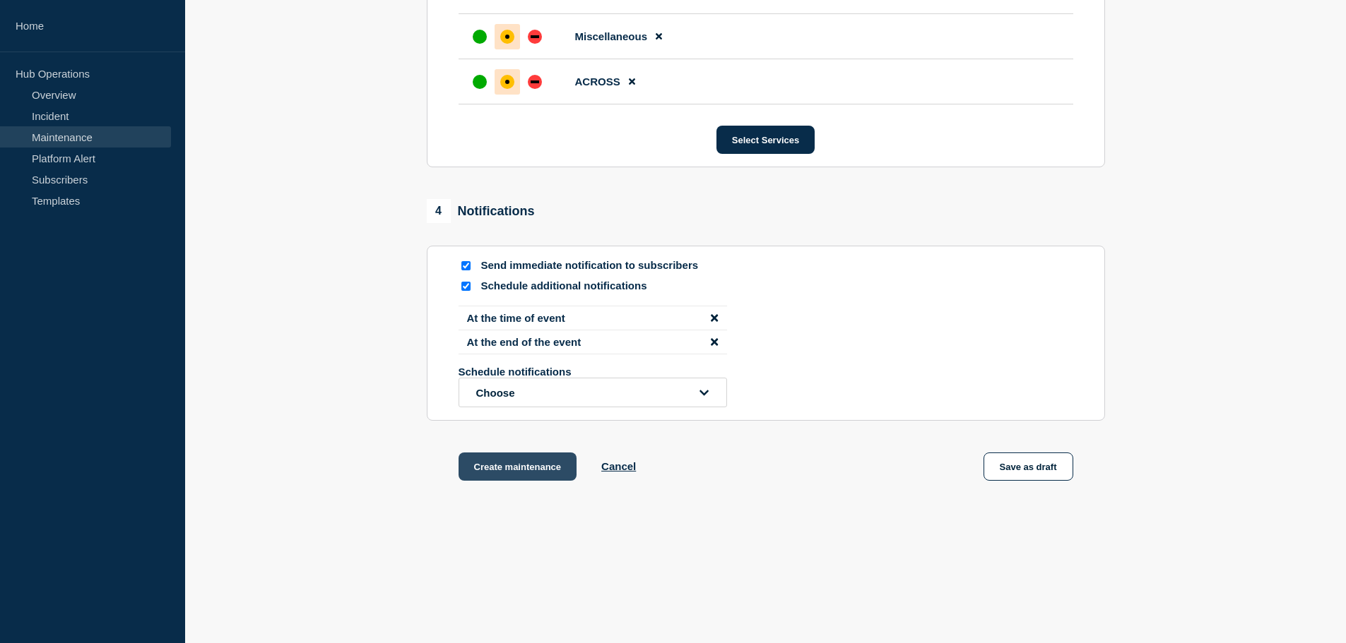
click at [502, 470] on button "Create maintenance" at bounding box center [517, 467] width 119 height 28
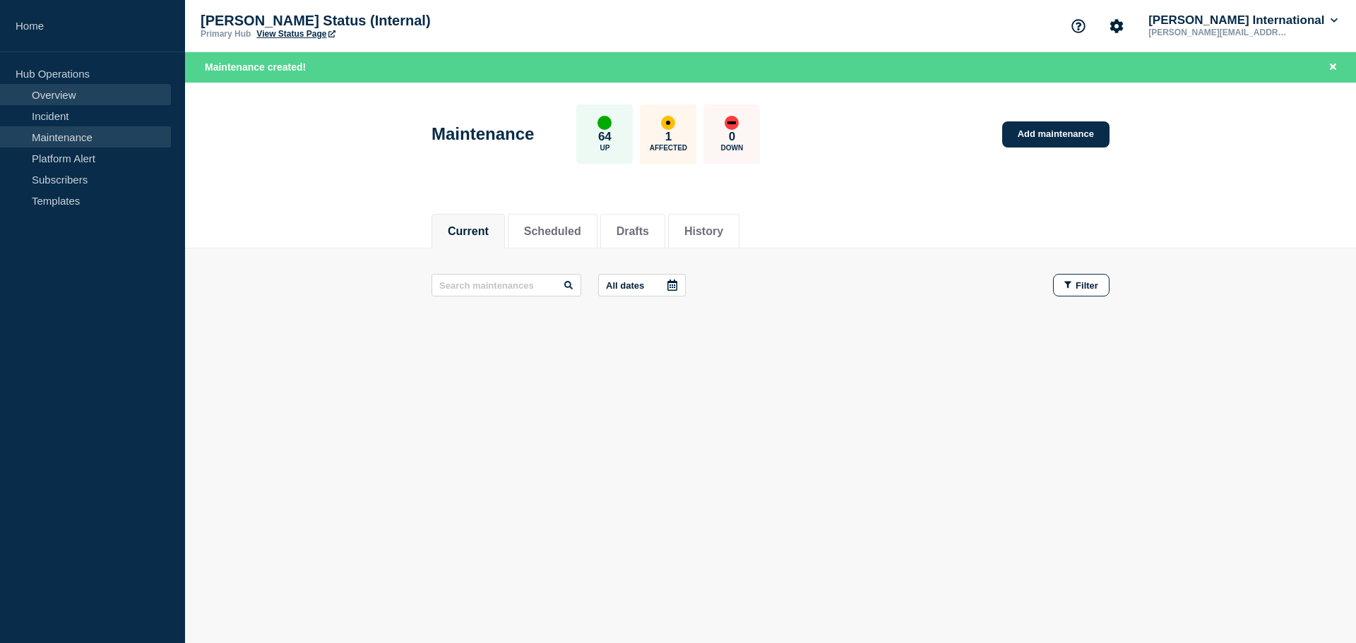
click at [64, 89] on link "Overview" at bounding box center [85, 94] width 171 height 21
